Goal: Task Accomplishment & Management: Complete application form

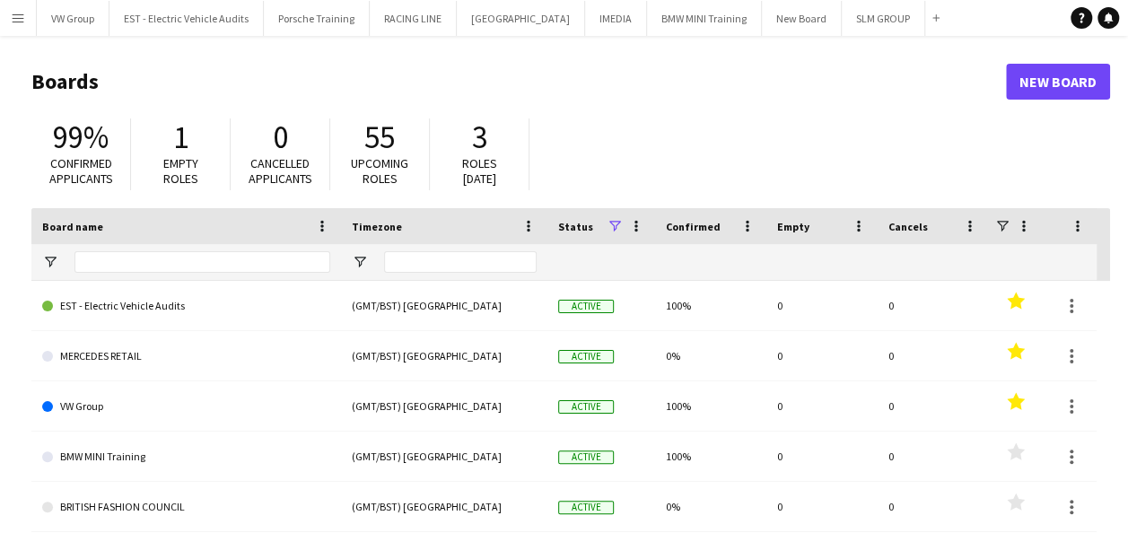
click at [17, 14] on app-icon "Menu" at bounding box center [18, 18] width 14 height 14
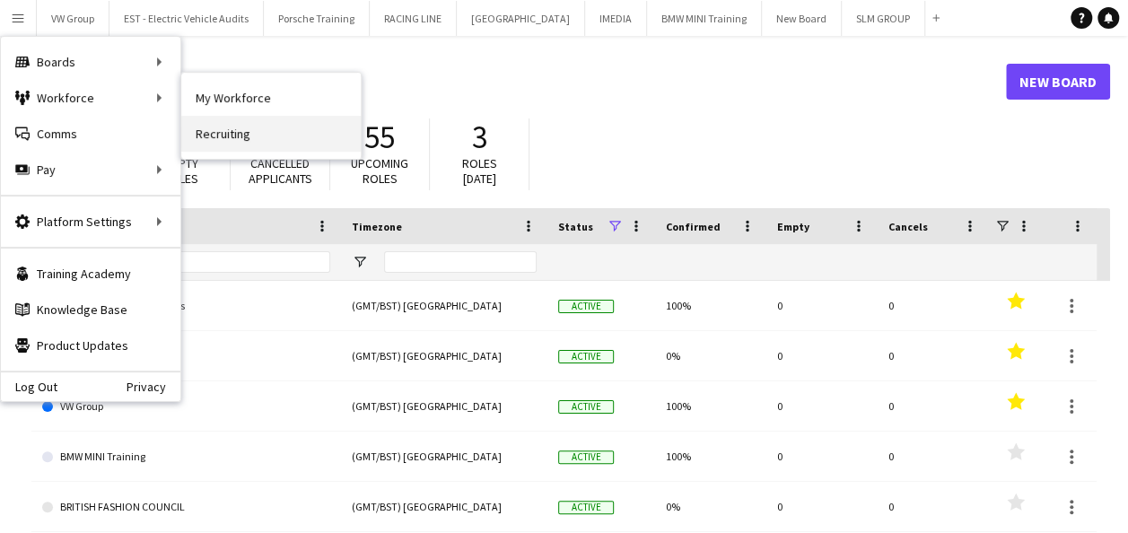
click at [206, 133] on link "Recruiting" at bounding box center [270, 134] width 179 height 36
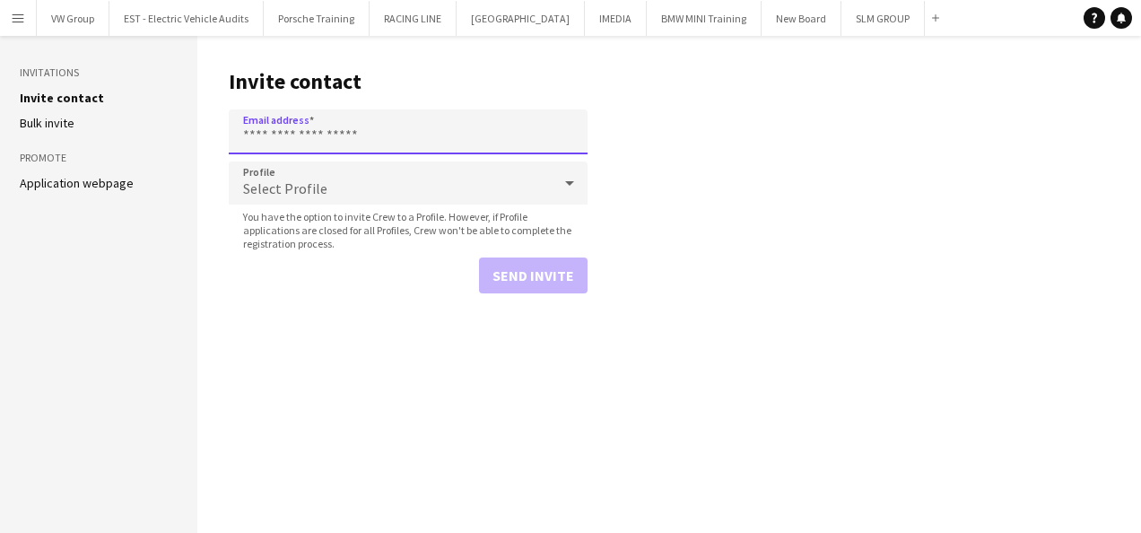
click at [259, 134] on input "Email address" at bounding box center [408, 131] width 359 height 45
paste input "**********"
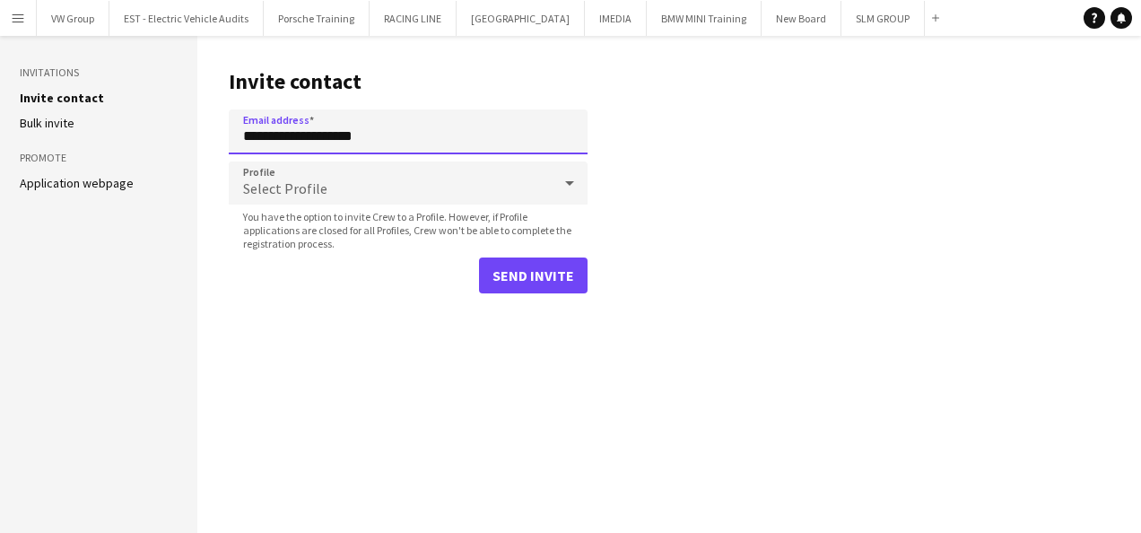
type input "**********"
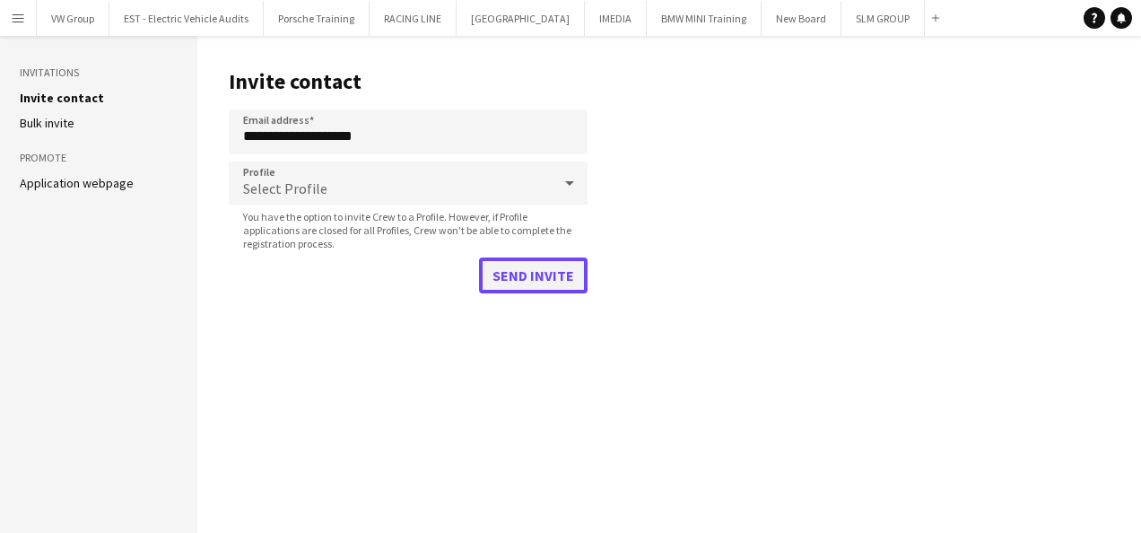
click at [552, 272] on button "Send invite" at bounding box center [533, 275] width 109 height 36
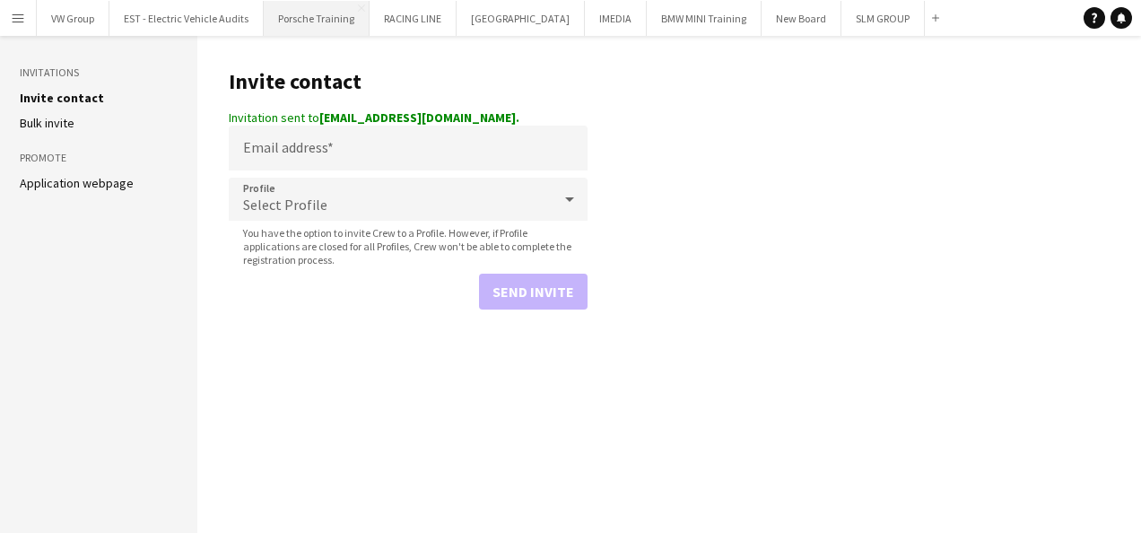
click at [312, 8] on button "Porsche Training Close" at bounding box center [317, 18] width 106 height 35
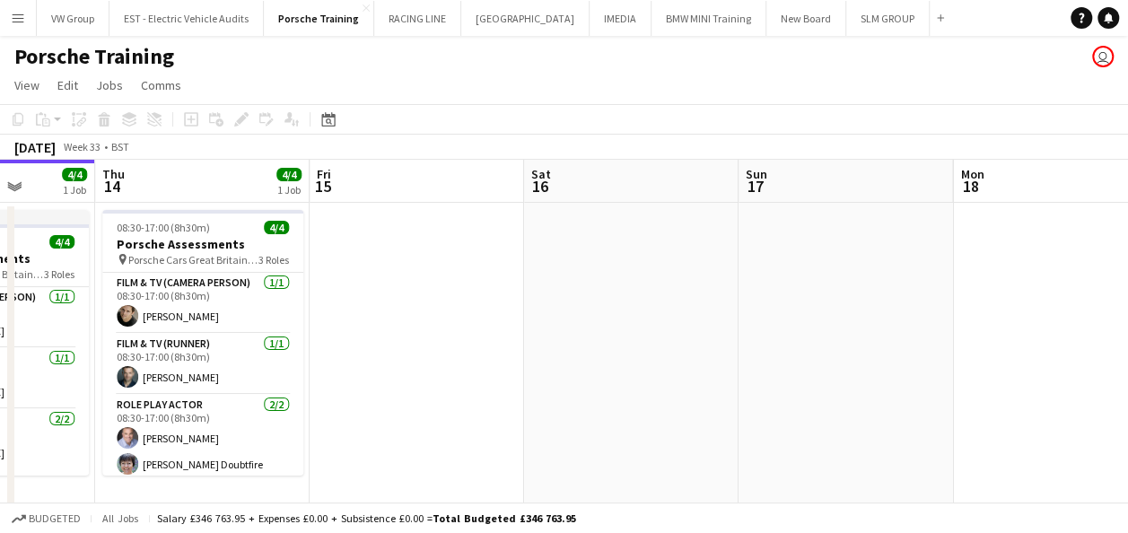
drag, startPoint x: 945, startPoint y: 342, endPoint x: 599, endPoint y: 379, distance: 347.4
click at [601, 379] on app-calendar-viewport "Sun 10 Mon 11 Tue 12 4/4 1 Job Wed 13 4/4 1 Job Thu 14 4/4 1 Job Fri 15 Sat 16 …" at bounding box center [564, 418] width 1128 height 517
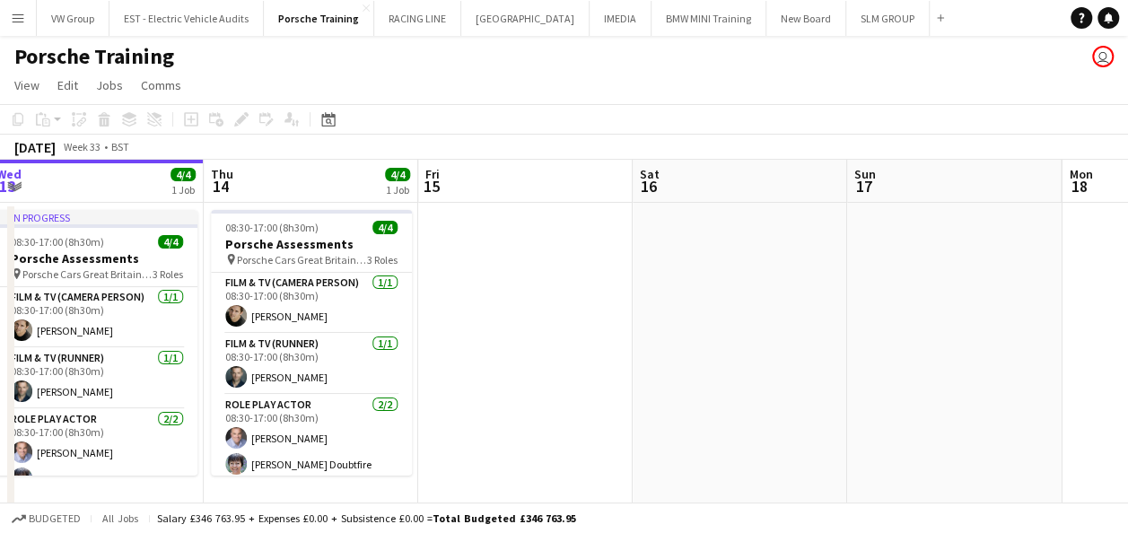
drag, startPoint x: 881, startPoint y: 371, endPoint x: 572, endPoint y: 404, distance: 310.3
click at [580, 405] on app-calendar-viewport "Sun 10 Mon 11 Tue 12 4/4 1 Job Wed 13 4/4 1 Job Thu 14 4/4 1 Job Fri 15 Sat 16 …" at bounding box center [564, 418] width 1128 height 517
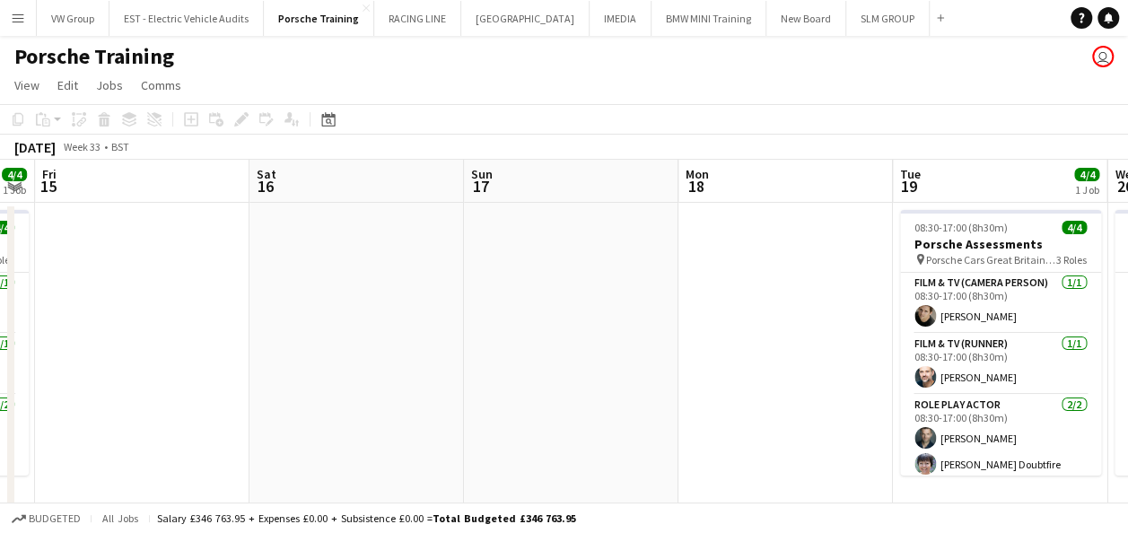
drag, startPoint x: 732, startPoint y: 380, endPoint x: 472, endPoint y: 442, distance: 267.7
click at [472, 442] on app-calendar-viewport "Tue 12 4/4 1 Job Wed 13 4/4 1 Job Thu 14 4/4 1 Job Fri 15 Sat 16 Sun 17 Mon 18 …" at bounding box center [564, 418] width 1128 height 517
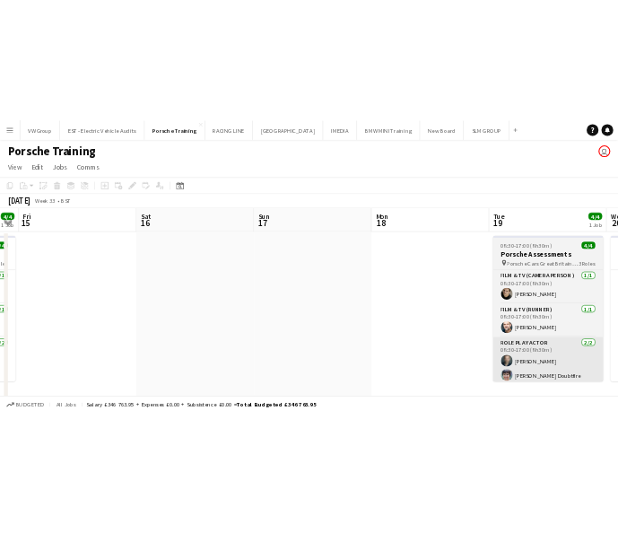
scroll to position [0, 610]
